Goal: Communication & Community: Answer question/provide support

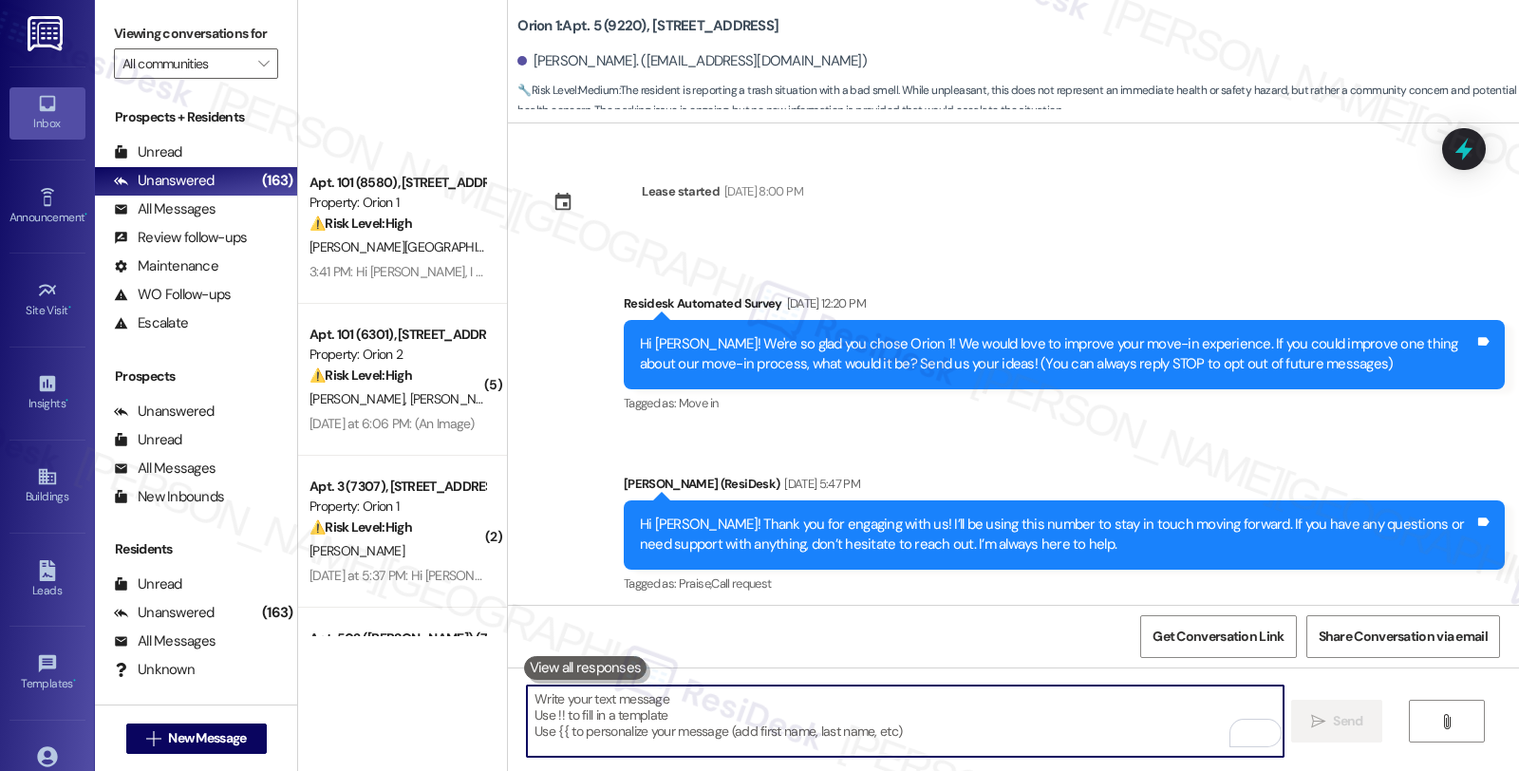
scroll to position [5719, 0]
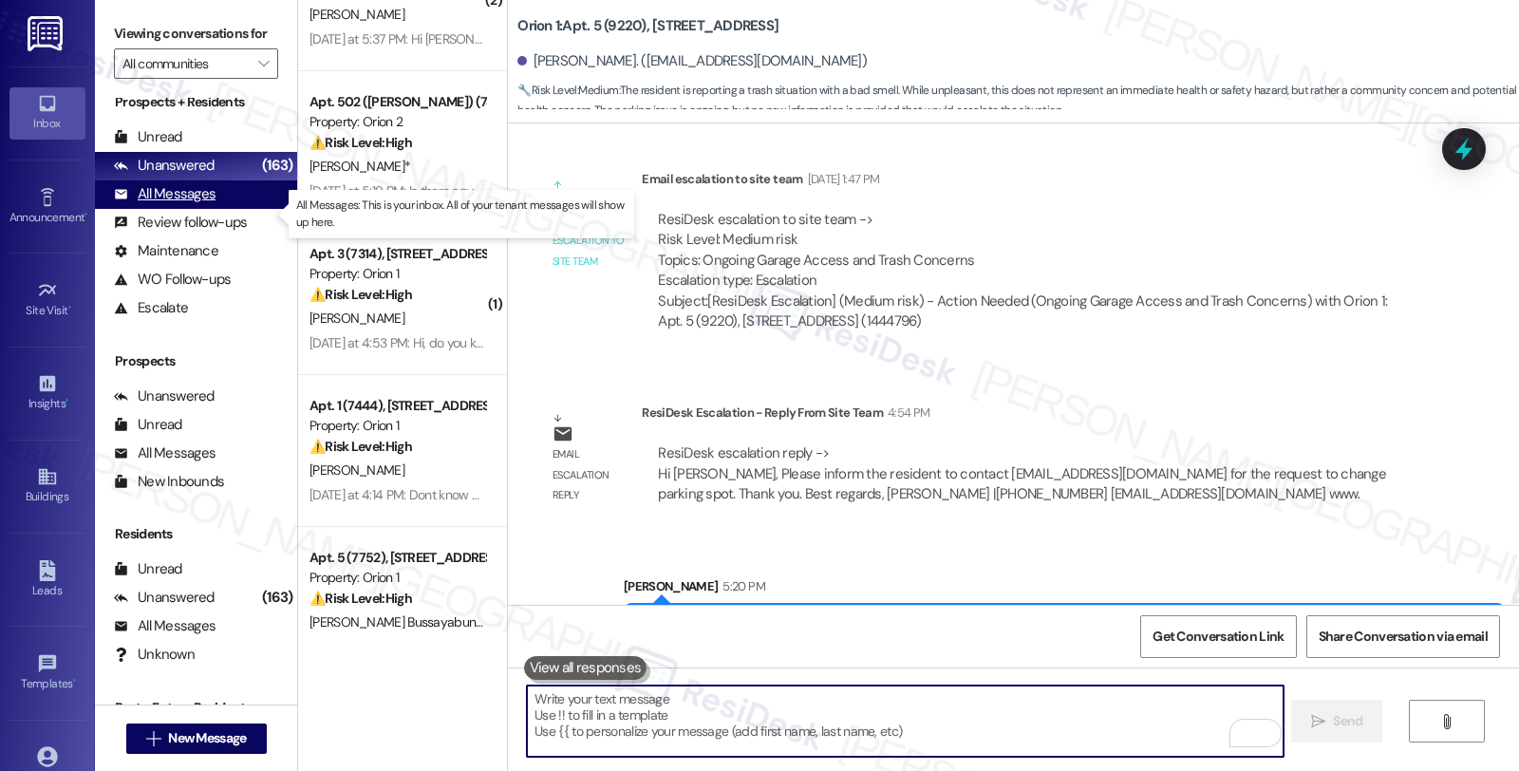
click at [197, 204] on div "All Messages" at bounding box center [165, 194] width 102 height 20
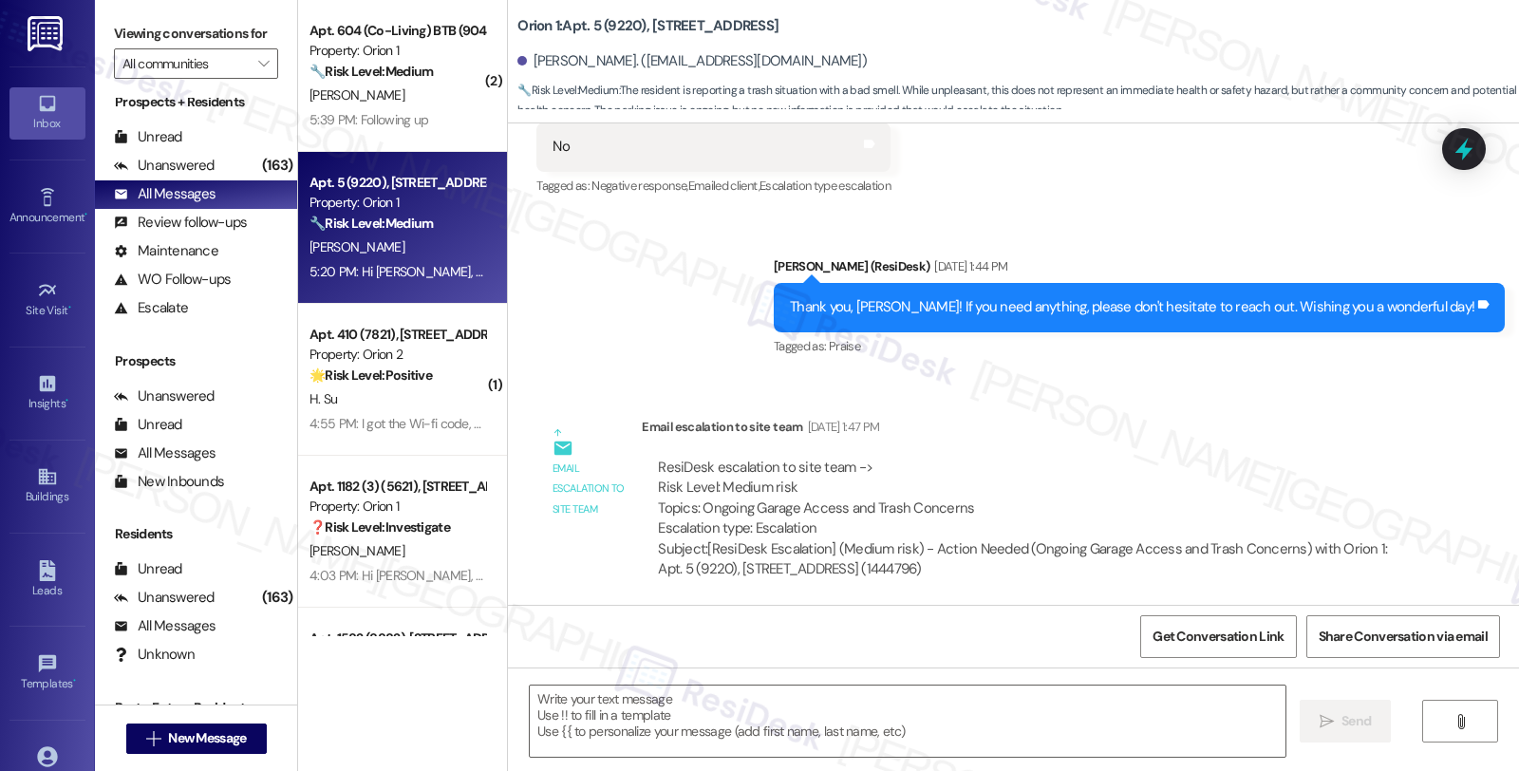
type textarea "Fetching suggested responses. Please feel free to read through the conversation…"
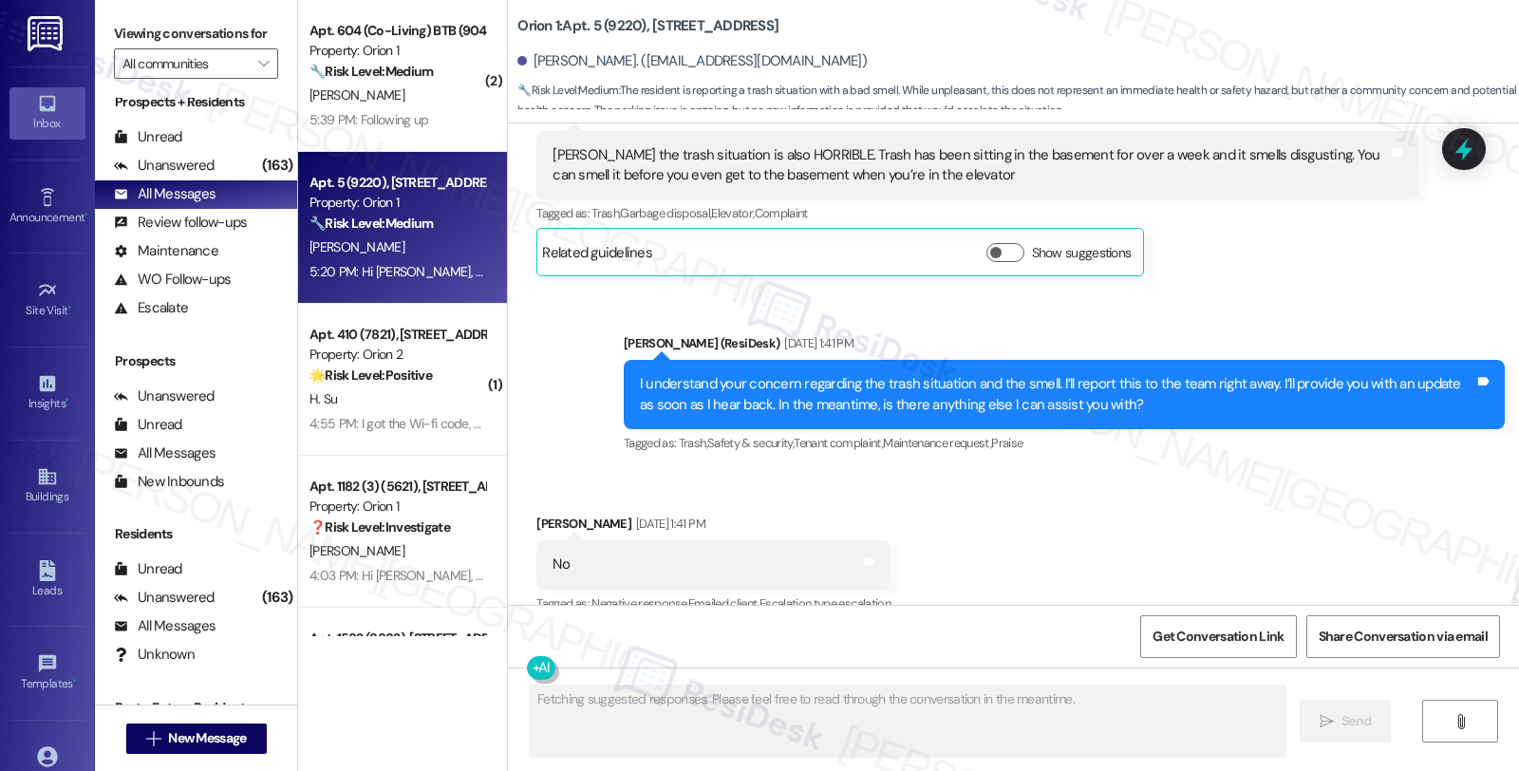
scroll to position [4998, 0]
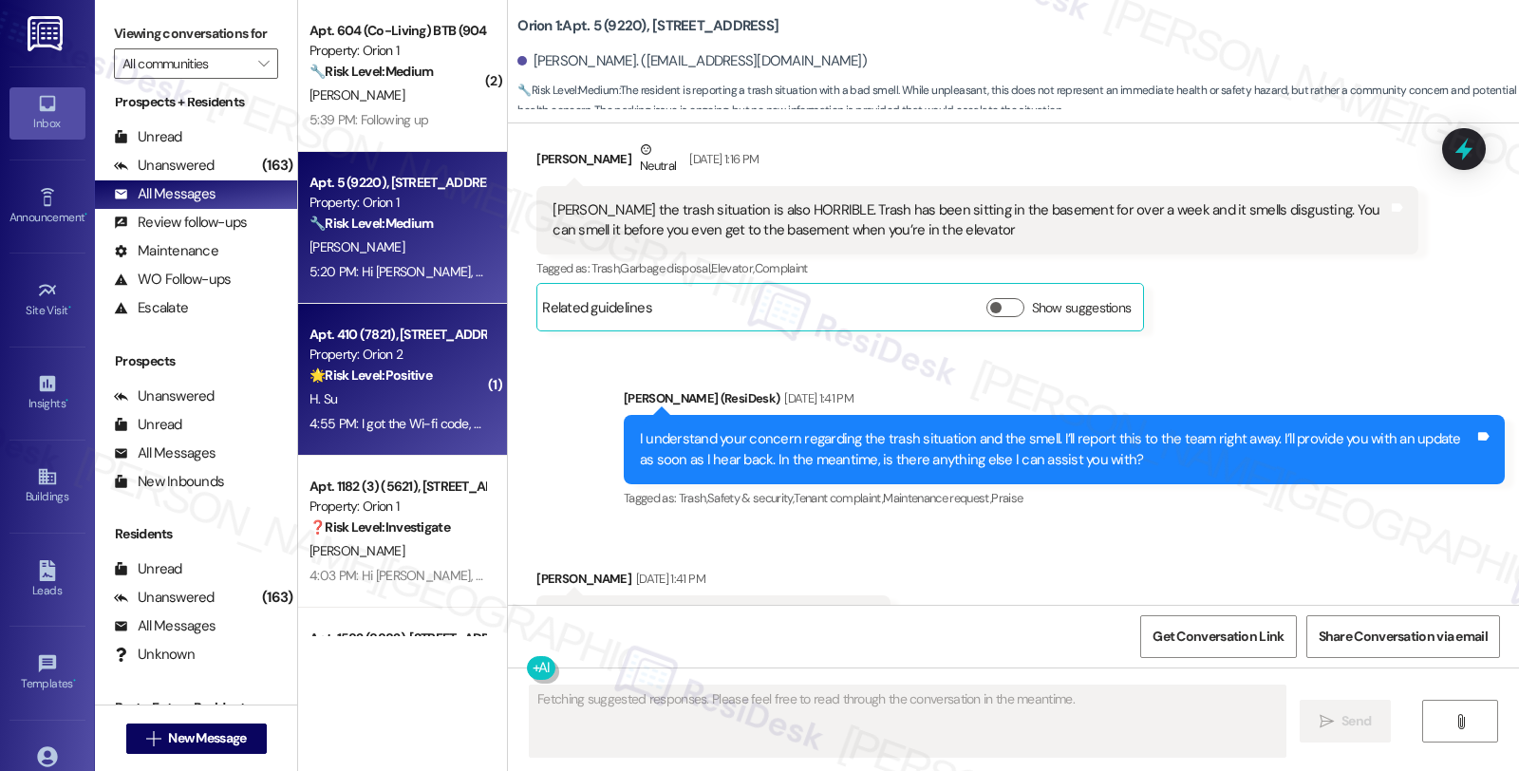
click at [450, 367] on div "🌟 Risk Level: Positive The resident is acknowledging receipt of the WiFi code a…" at bounding box center [398, 376] width 176 height 20
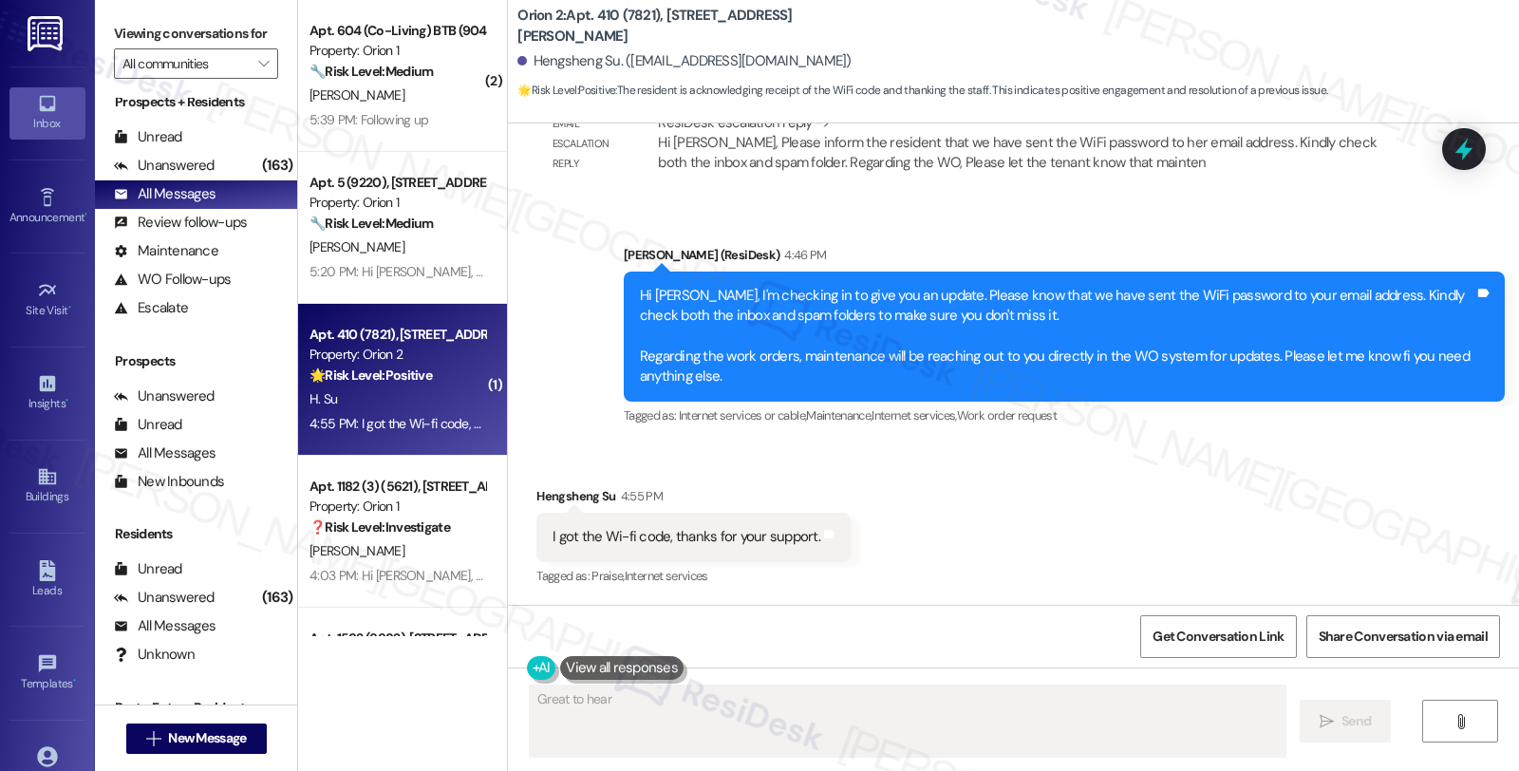
scroll to position [1469, 0]
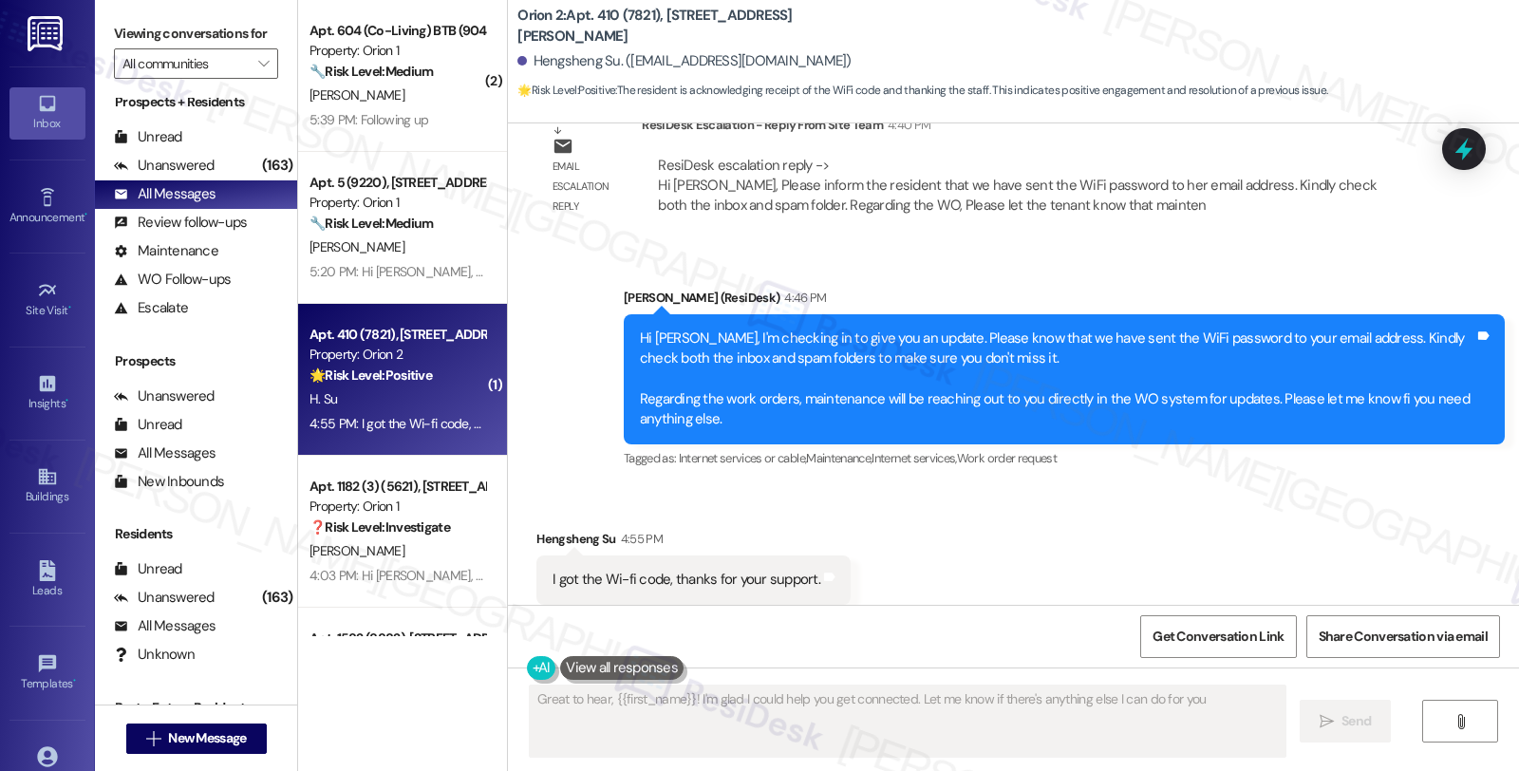
type textarea "Great to hear, {{first_name}}! I'm glad I could help you get connected. Let me …"
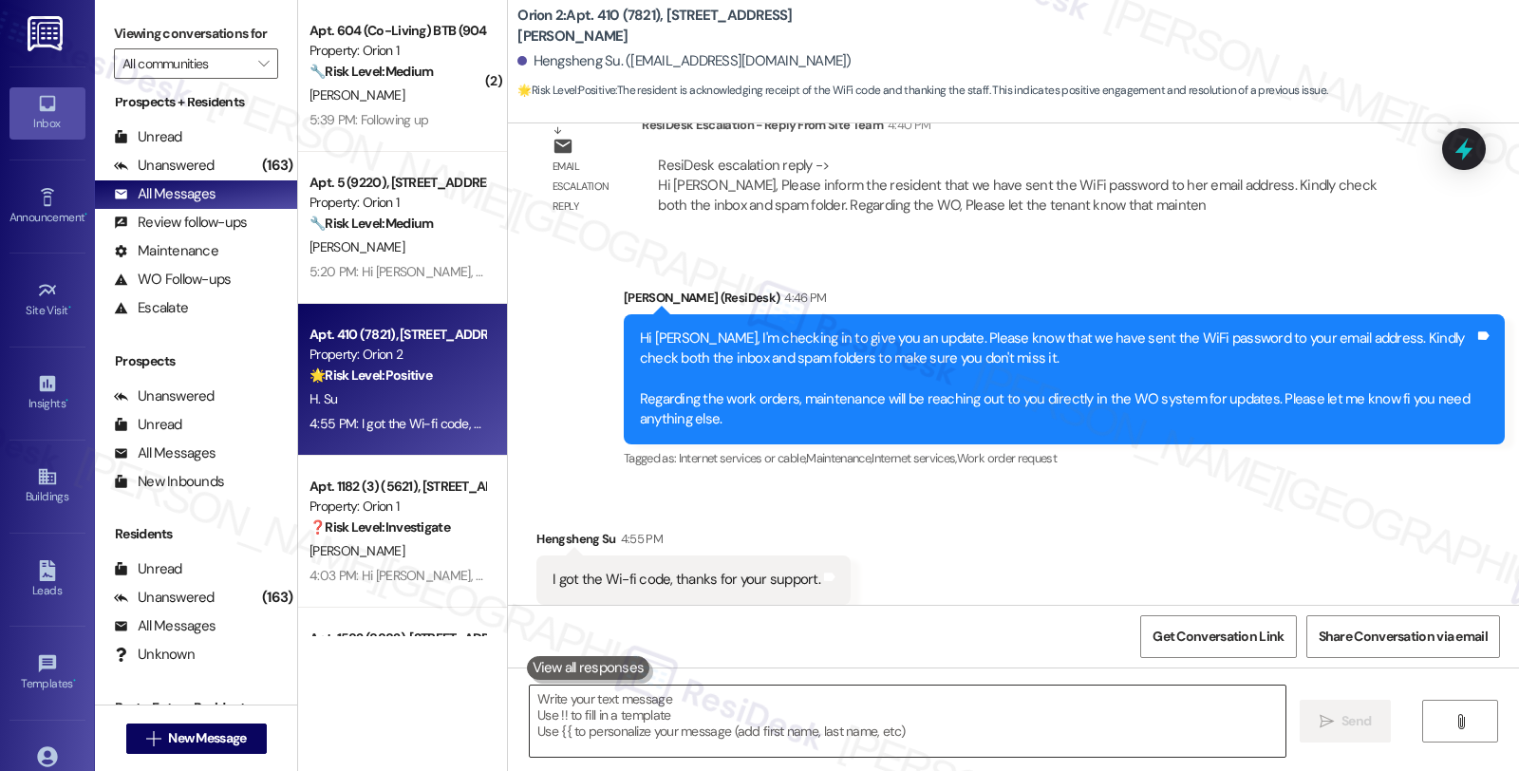
click at [770, 709] on textarea at bounding box center [908, 721] width 756 height 71
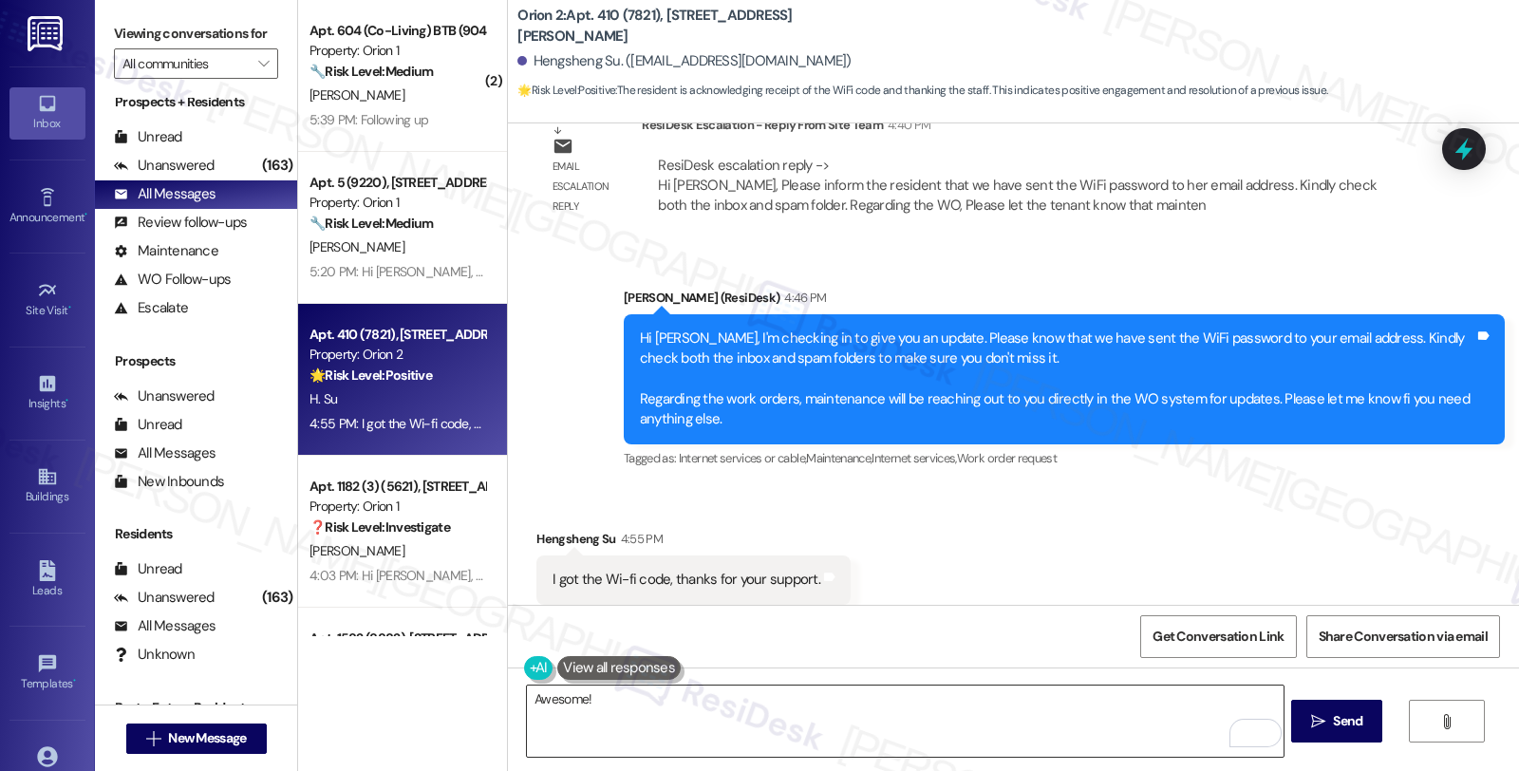
click at [690, 697] on textarea "Awesome!" at bounding box center [905, 721] width 756 height 71
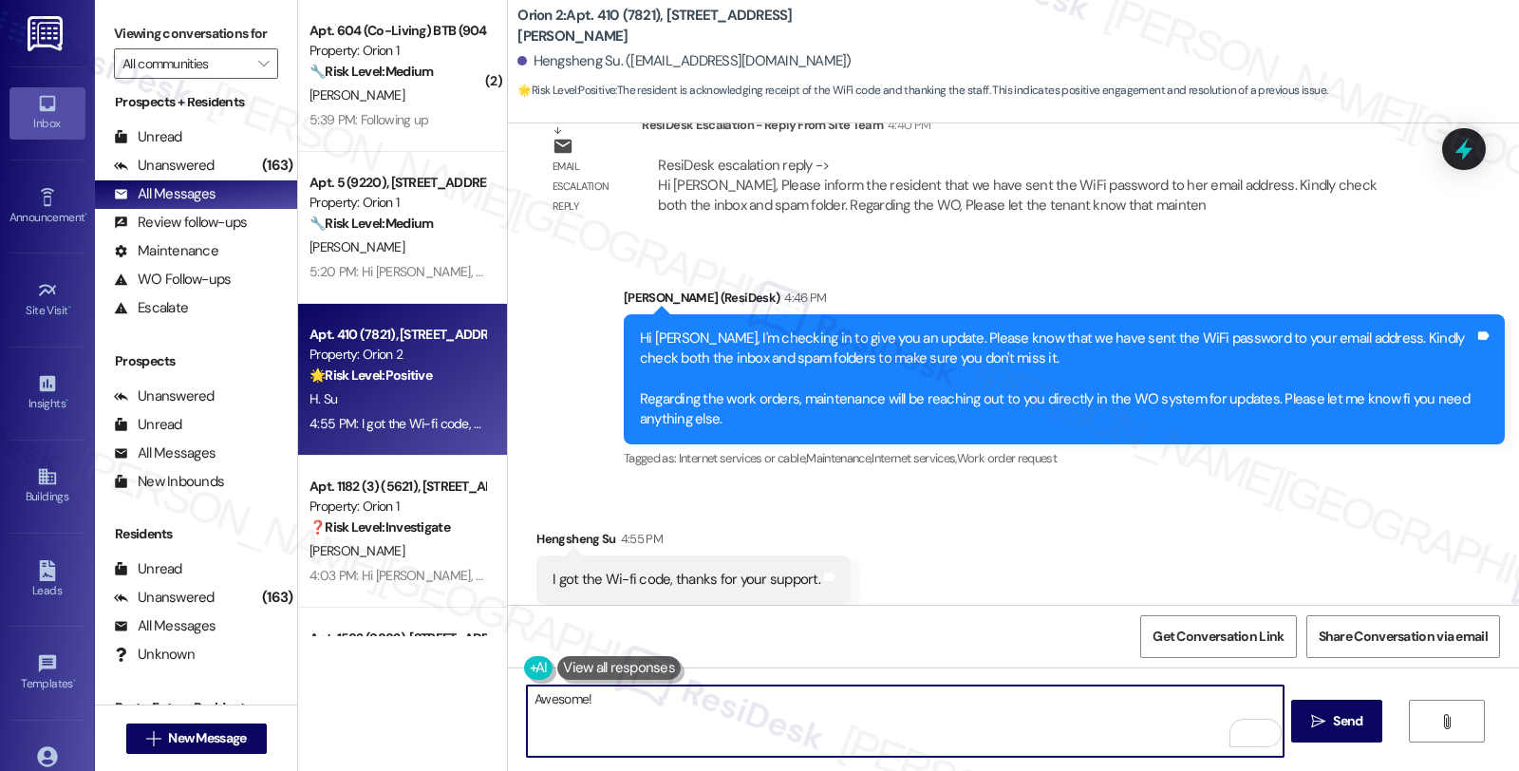
paste textarea "Should you have other concerns, please feel free to reach out. Have a great day!"
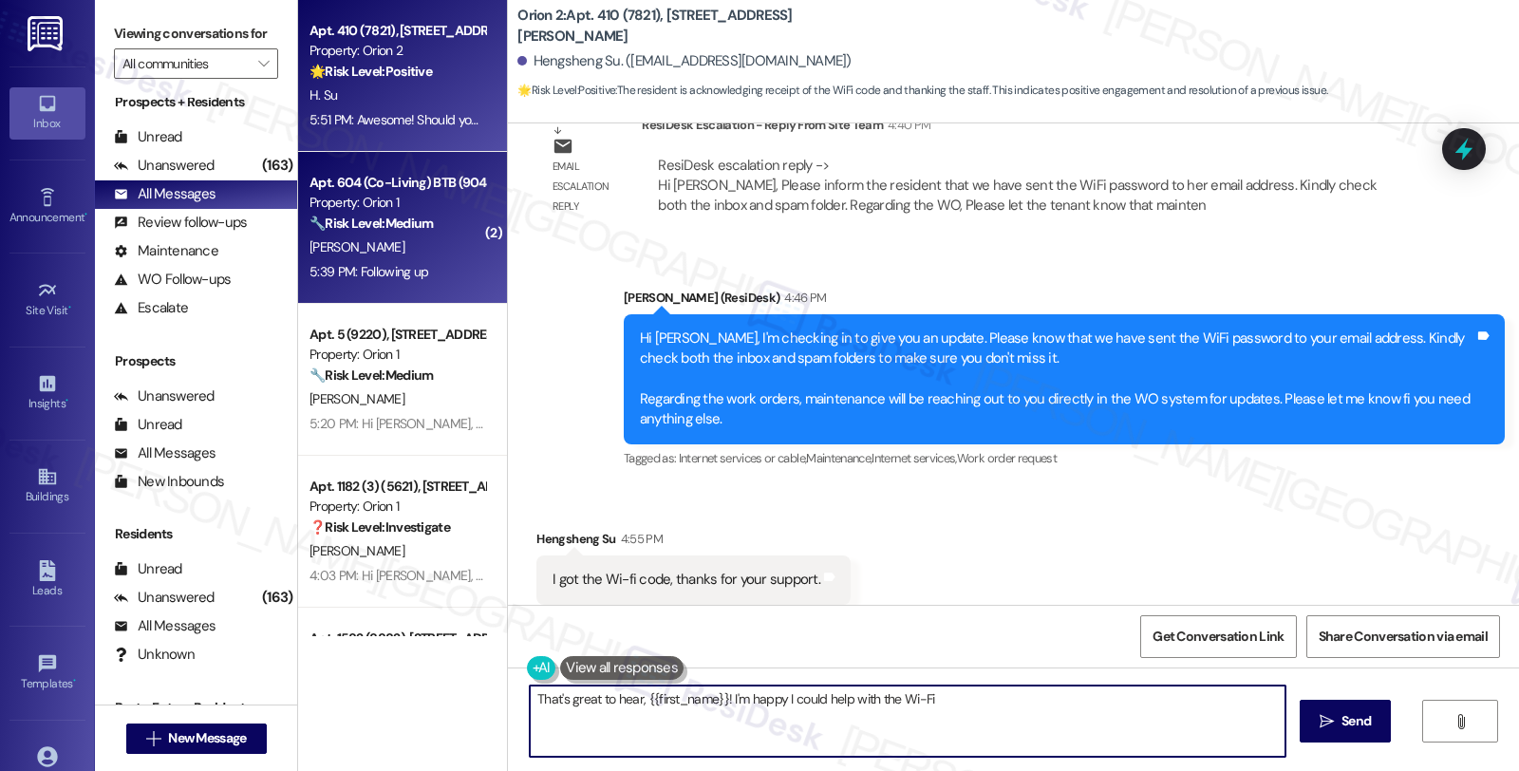
type textarea "That's great to hear, {{first_name}}! I'm happy I could help with the Wi-Fi."
click at [435, 256] on div "[PERSON_NAME]" at bounding box center [397, 247] width 179 height 24
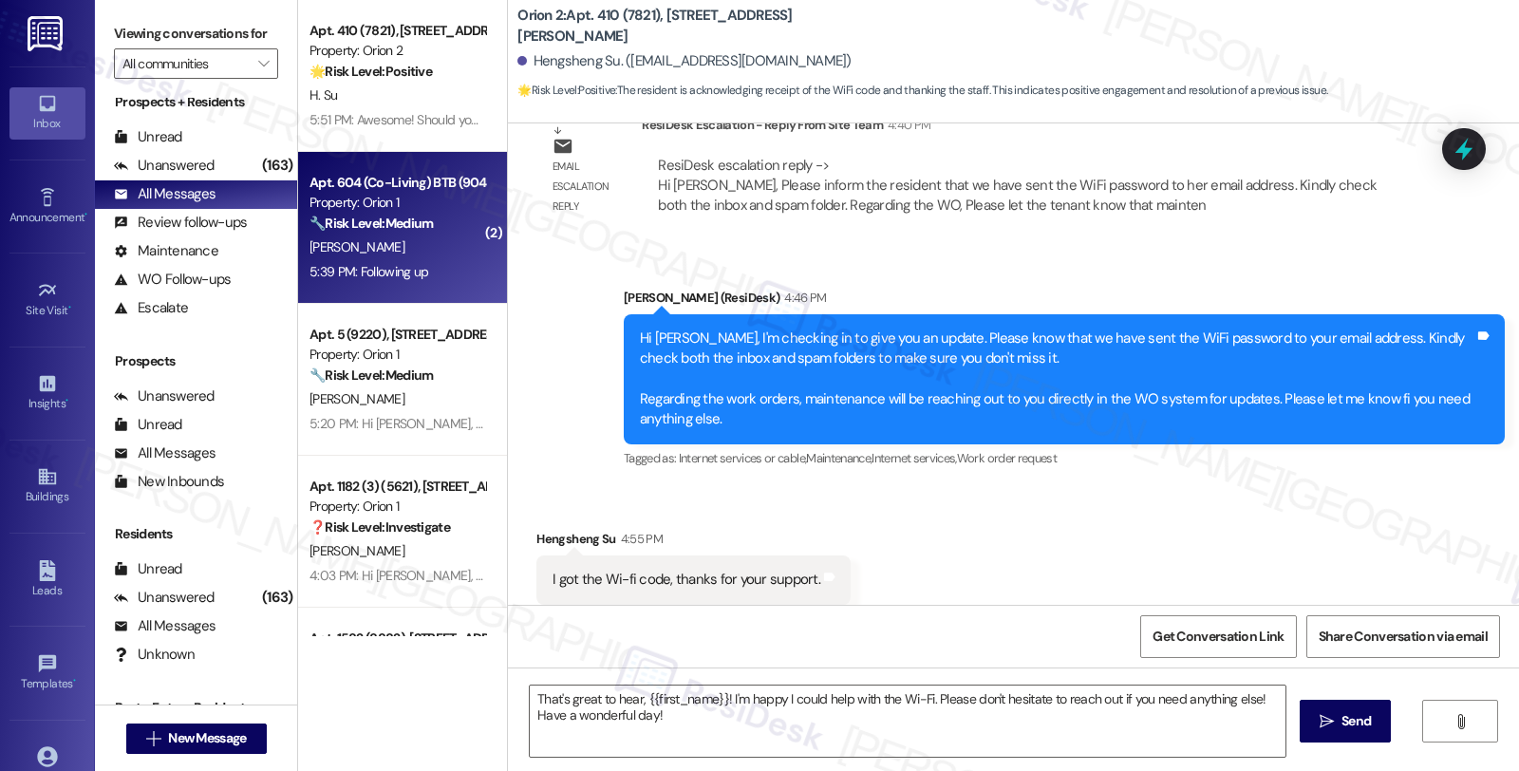
type textarea "Fetching suggested responses. Please feel free to read through the conversation…"
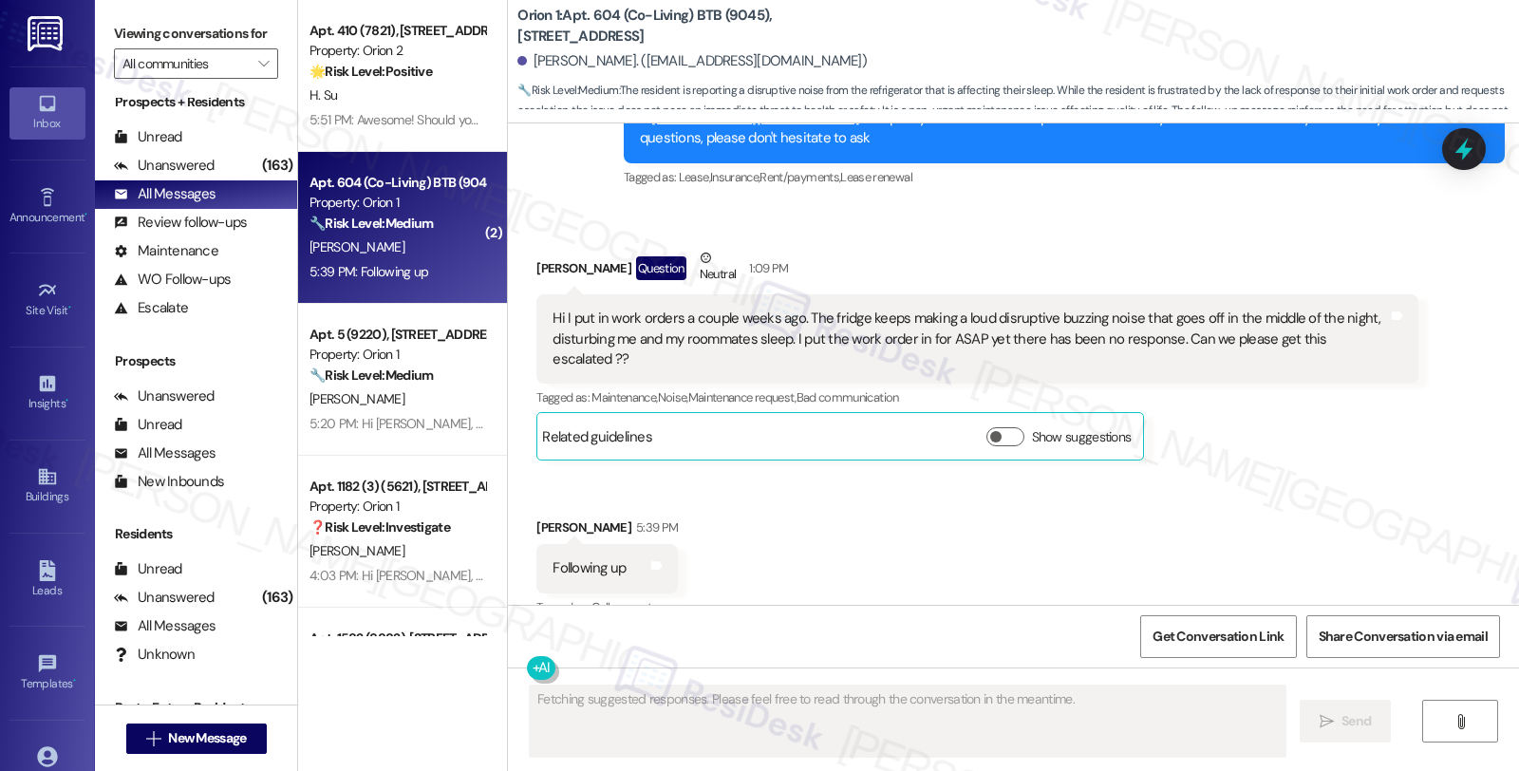
scroll to position [1036, 0]
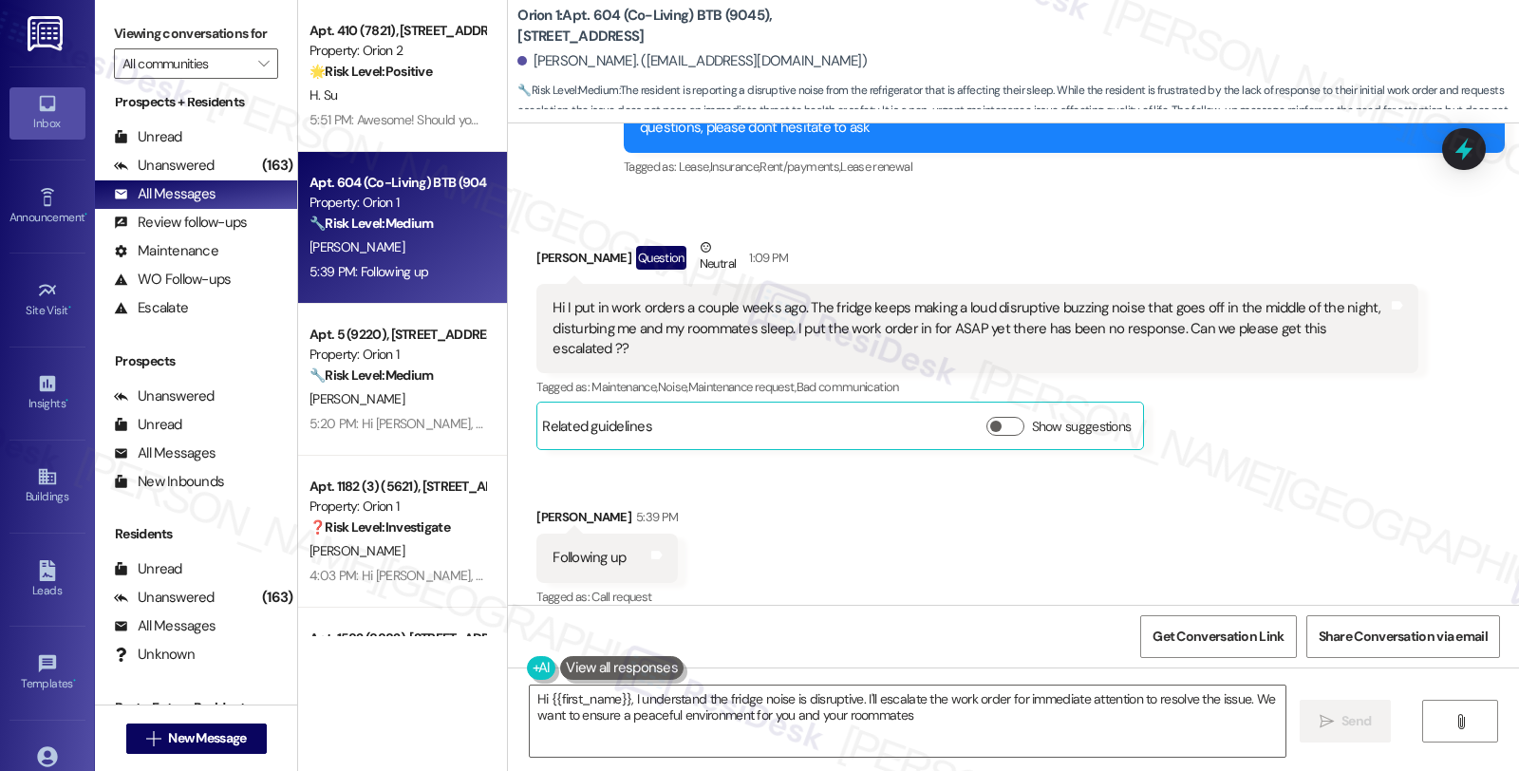
type textarea "Hi {{first_name}}, I understand the fridge noise is disruptive. I'll escalate t…"
